Goal: Task Accomplishment & Management: Manage account settings

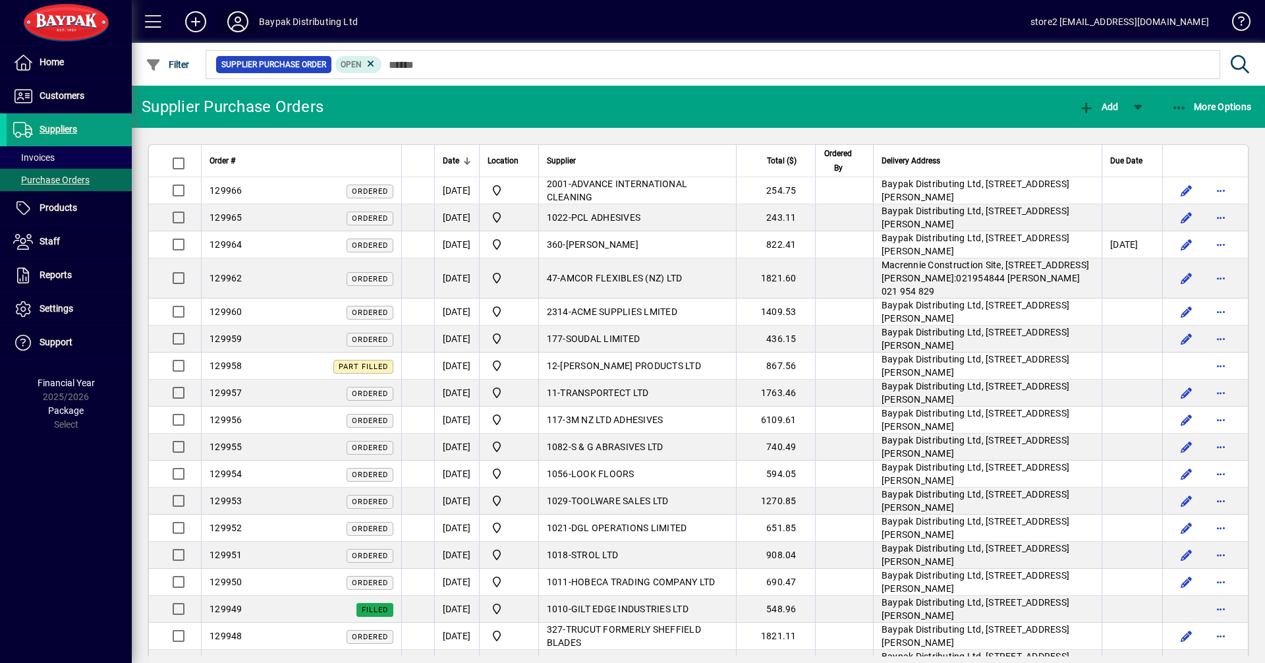
click at [234, 28] on icon at bounding box center [238, 21] width 26 height 21
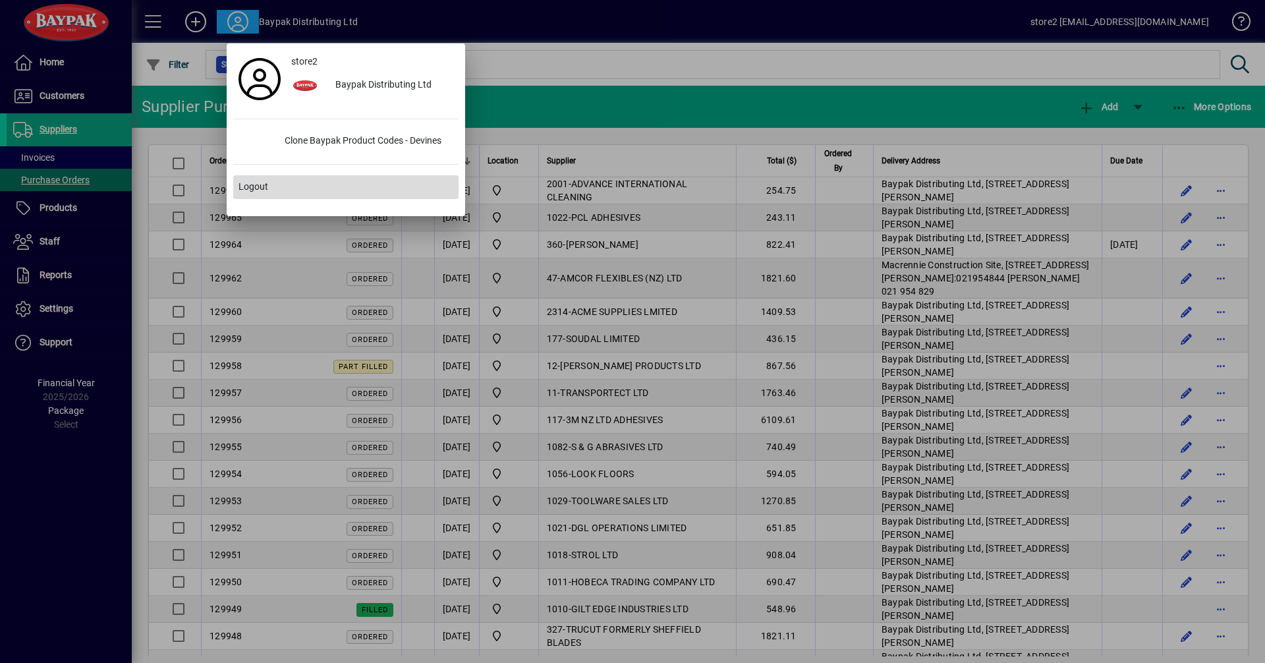
click at [267, 184] on span "Logout" at bounding box center [253, 187] width 30 height 14
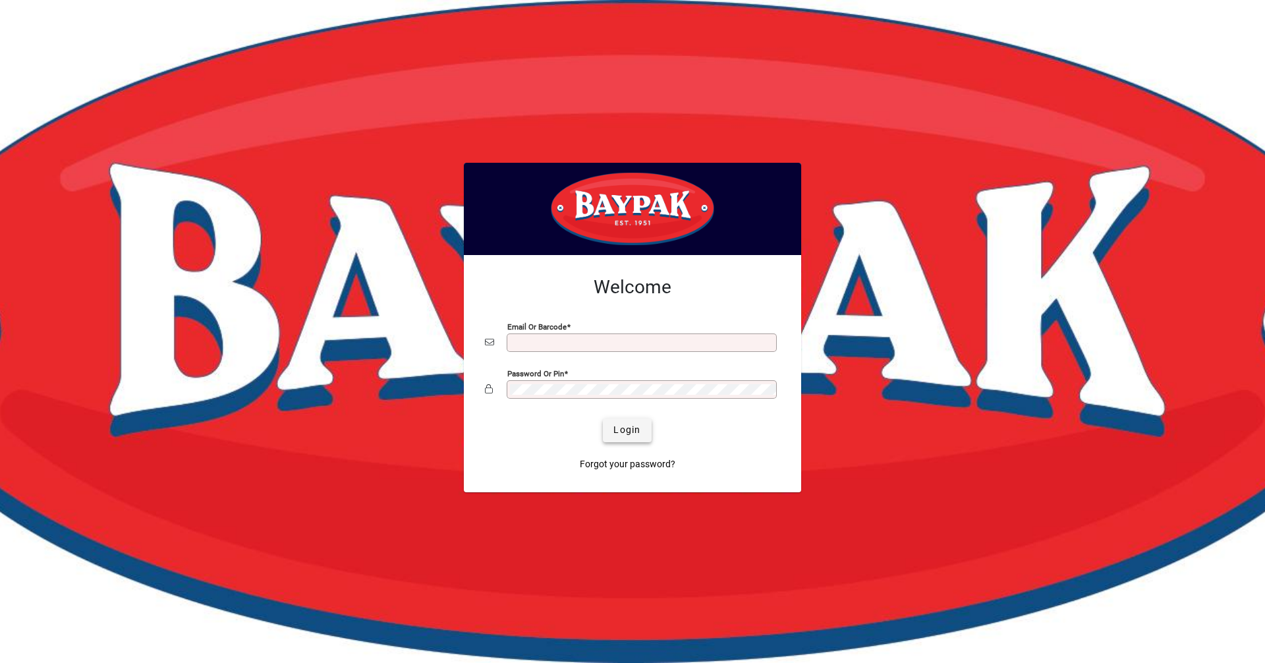
type input "**********"
click at [649, 437] on span "submit" at bounding box center [627, 430] width 48 height 32
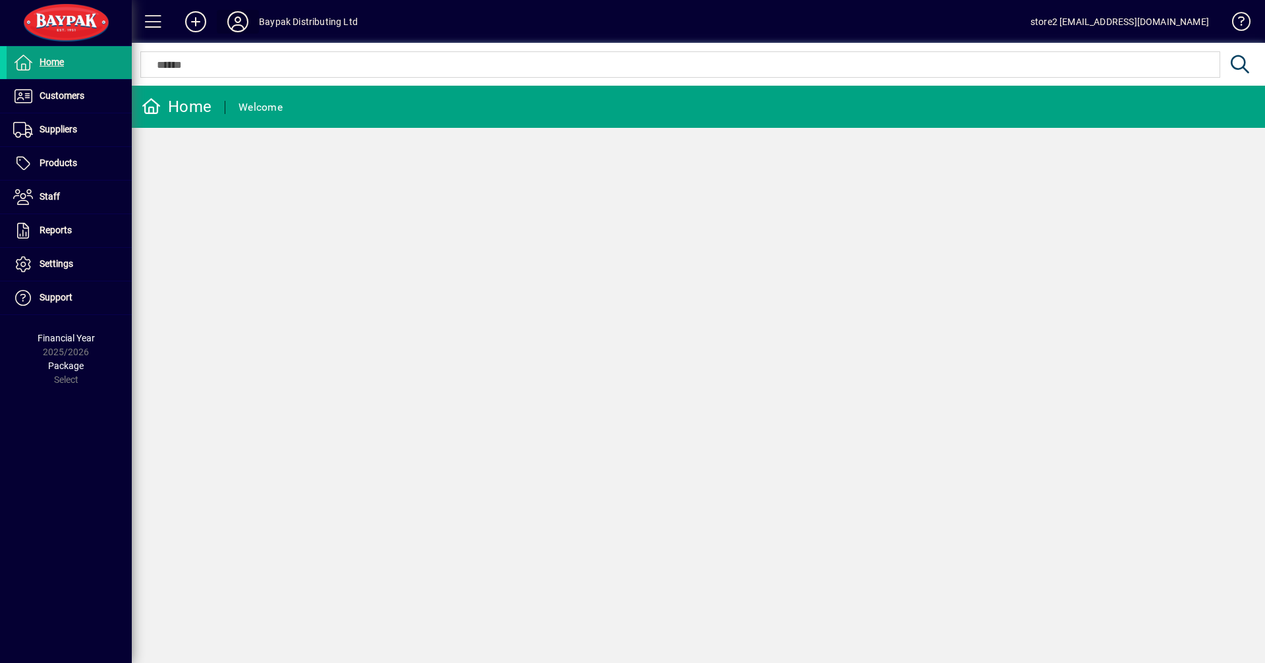
click at [231, 18] on icon at bounding box center [238, 21] width 26 height 21
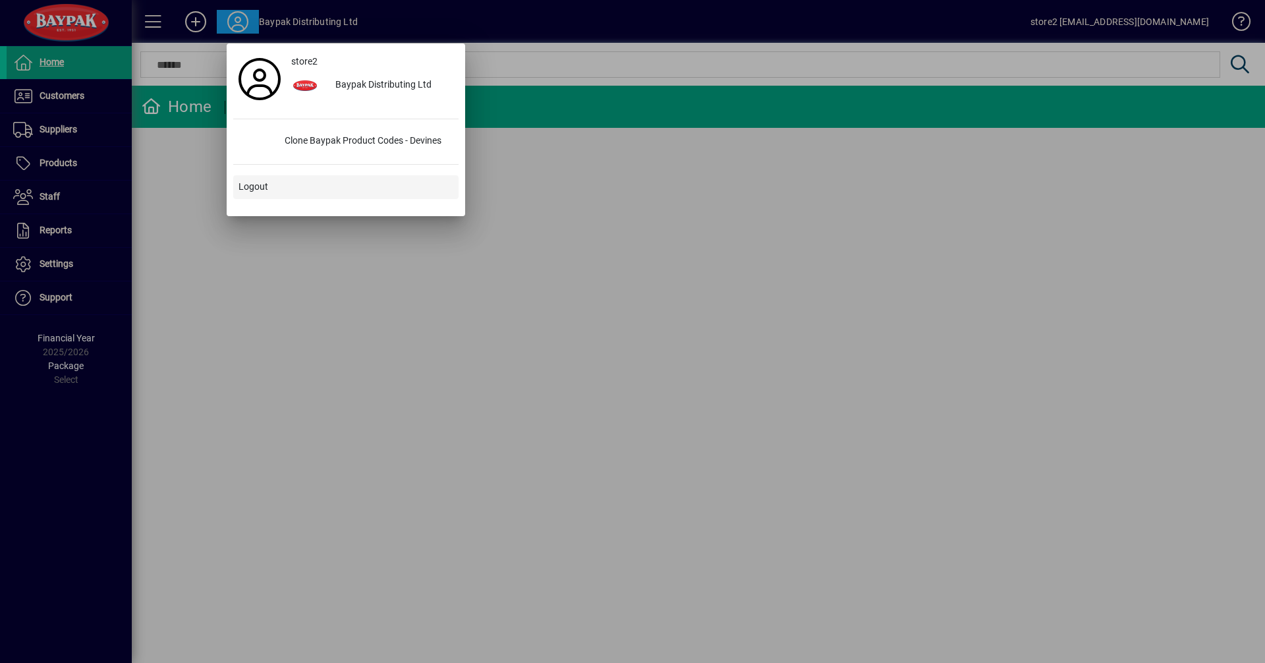
click at [265, 180] on span "Logout" at bounding box center [253, 187] width 30 height 14
